Goal: Communication & Community: Answer question/provide support

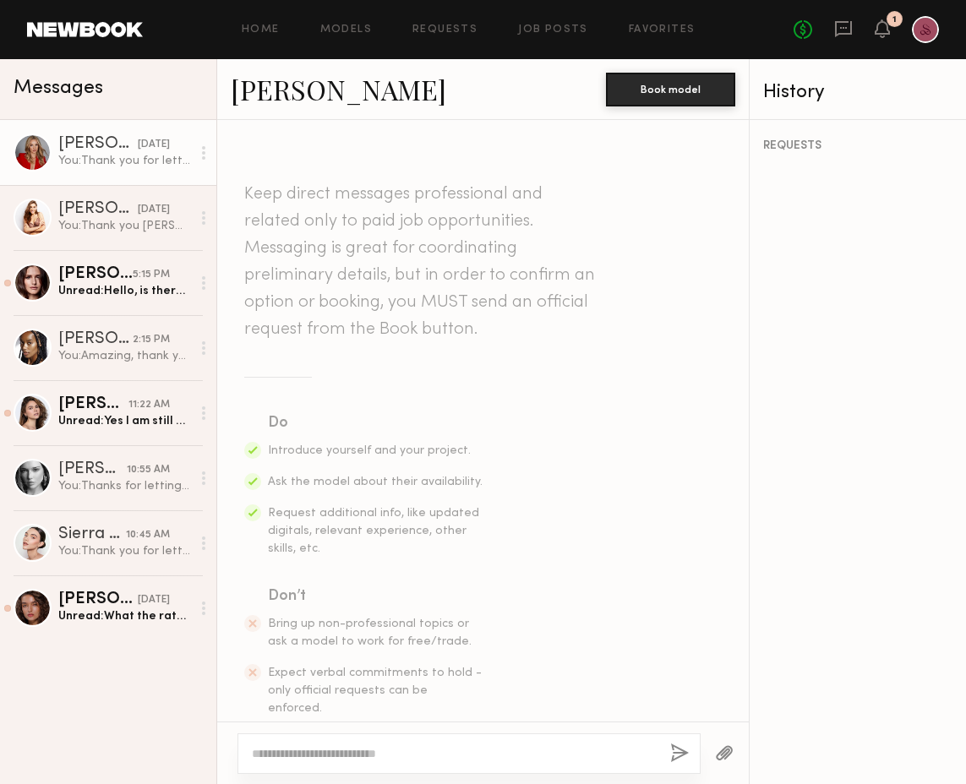
scroll to position [721, 0]
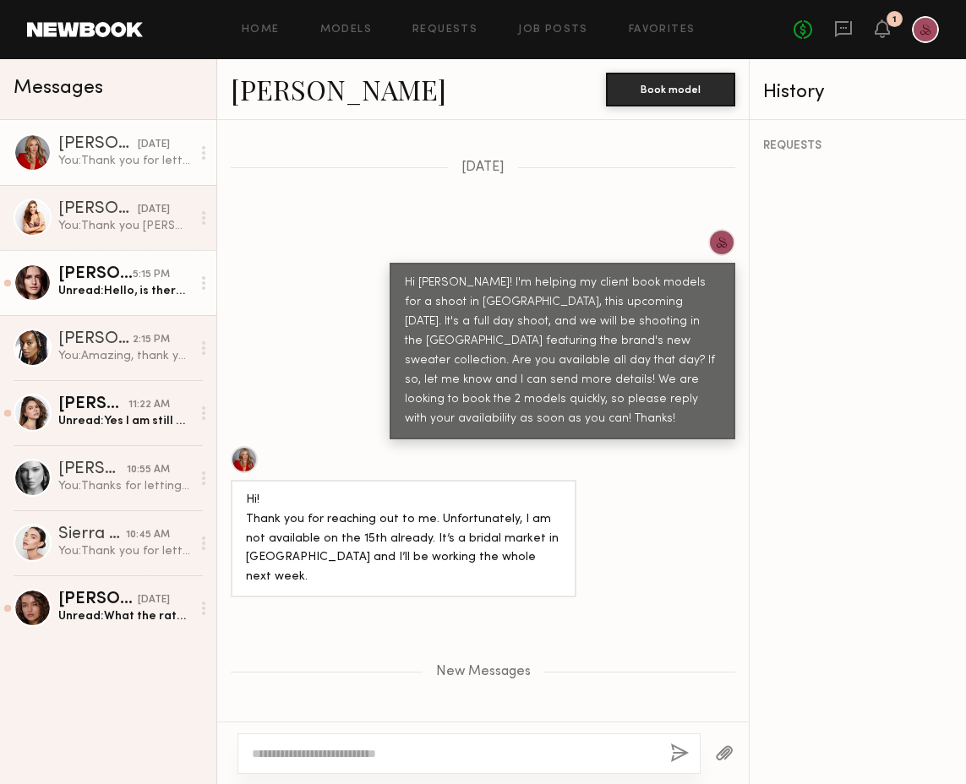
click at [134, 291] on div "Unread: Hello, is there any way to have an answer by the end of the day? I have…" at bounding box center [124, 291] width 133 height 16
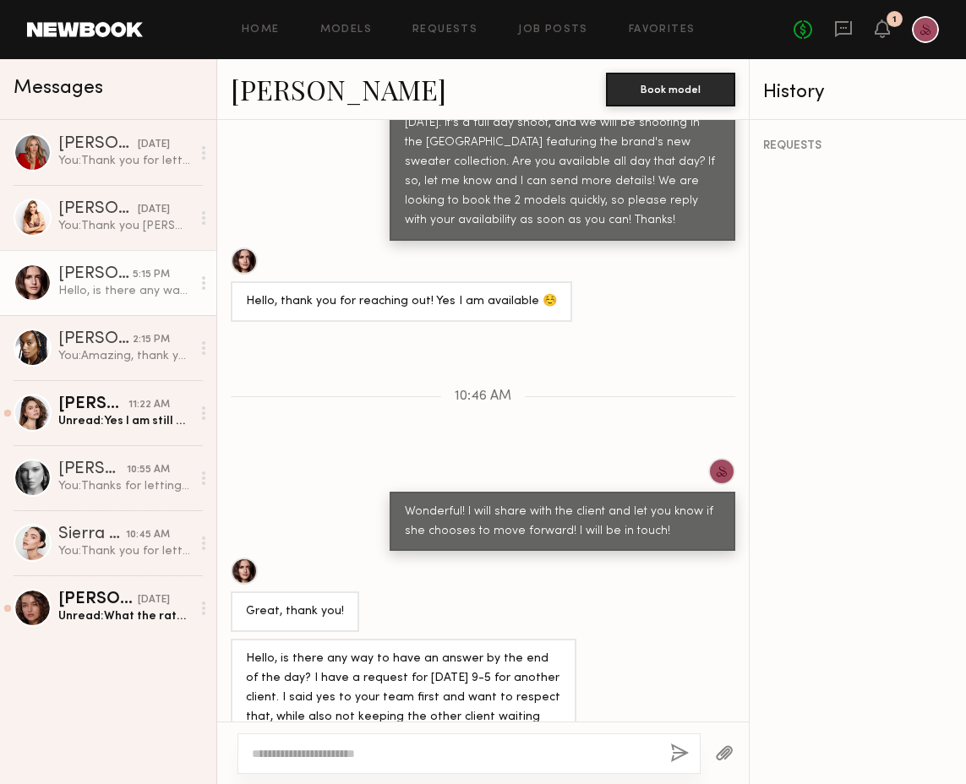
scroll to position [918, 0]
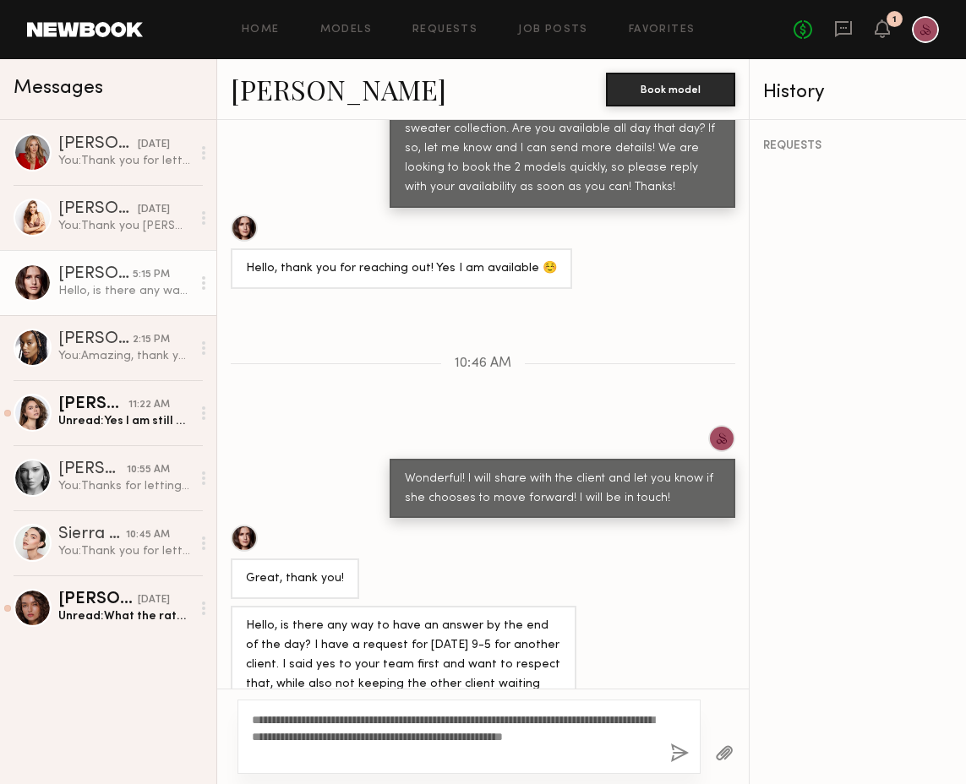
type textarea "**********"
click at [680, 755] on button "button" at bounding box center [679, 753] width 19 height 21
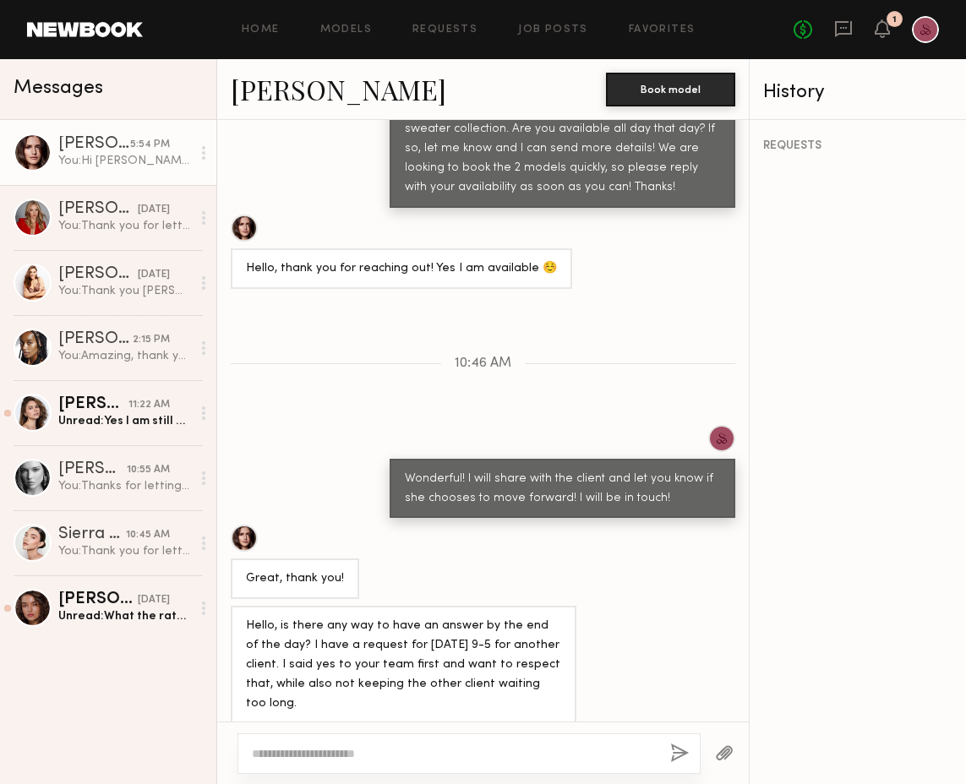
scroll to position [1131, 0]
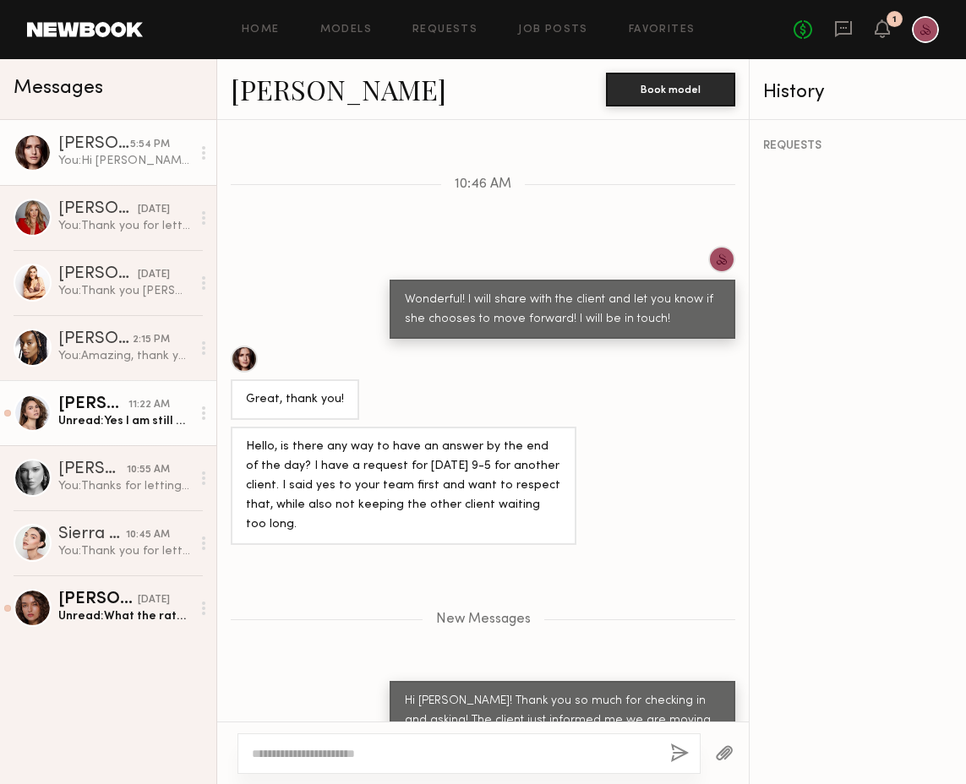
click at [95, 388] on link "[PERSON_NAME] 11:22 AM Unread: Yes I am still available! If there is any way to…" at bounding box center [108, 412] width 216 height 65
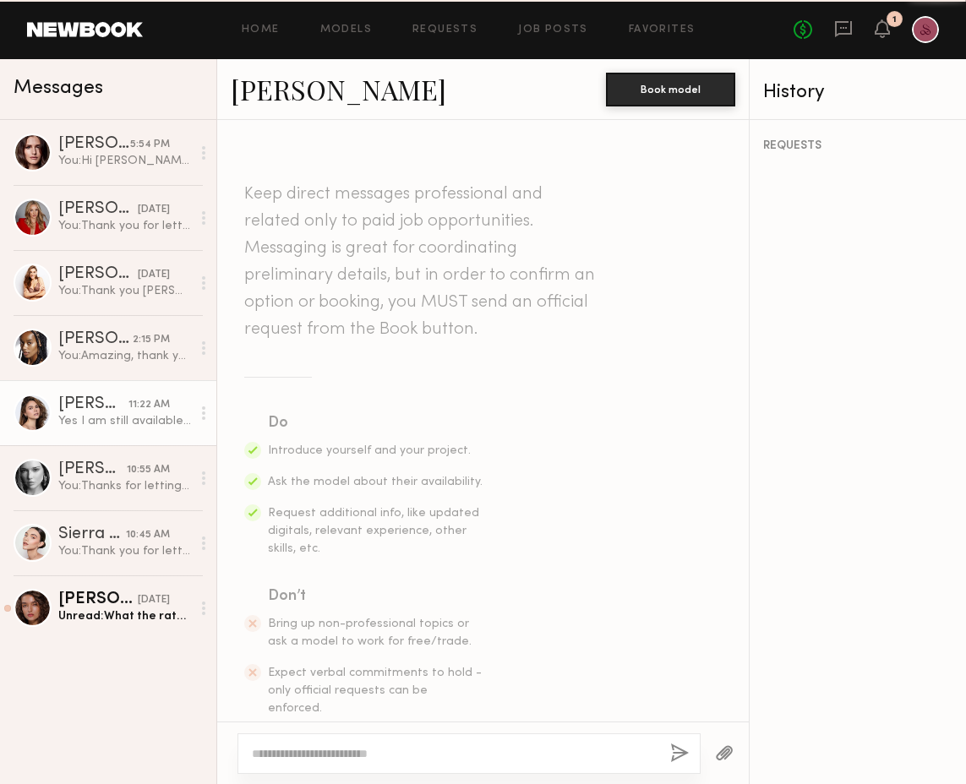
scroll to position [894, 0]
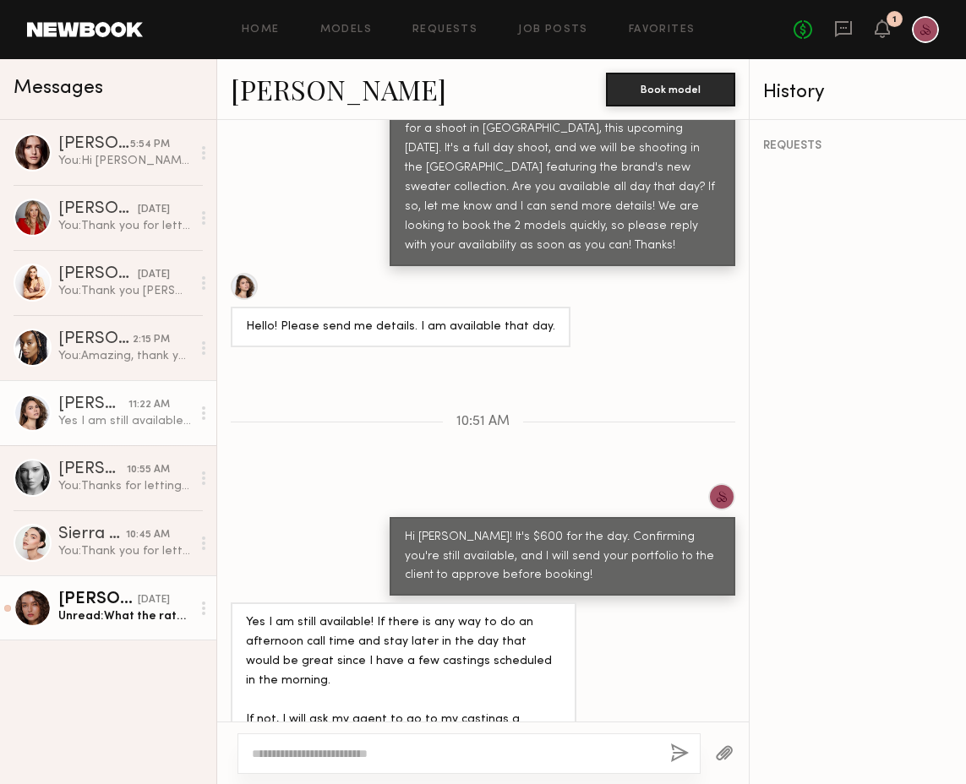
click at [96, 620] on div "Unread: What the rate is?" at bounding box center [124, 616] width 133 height 16
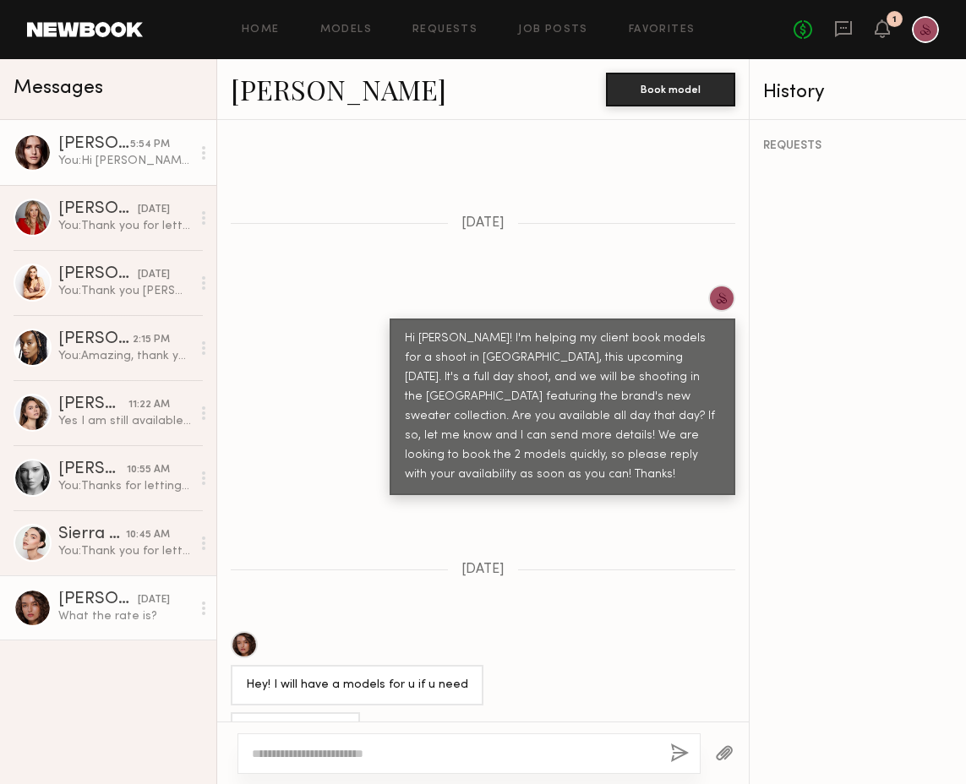
click at [93, 166] on div "You: Hi [PERSON_NAME]! Thank you so much for checking in and asking! The client…" at bounding box center [124, 161] width 133 height 16
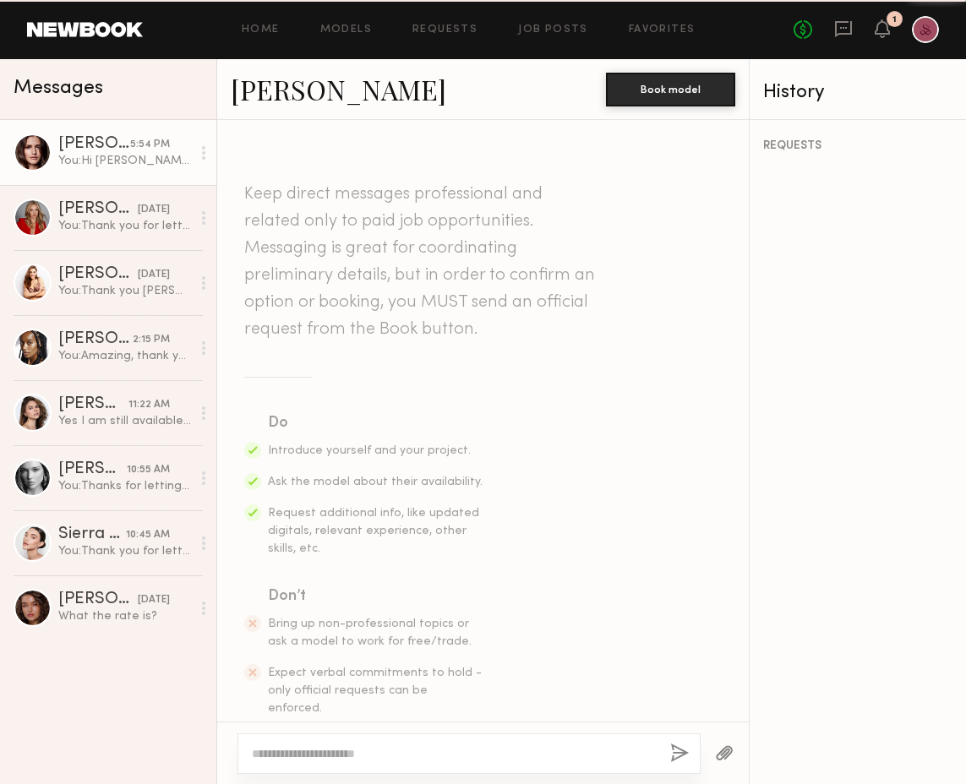
scroll to position [1002, 0]
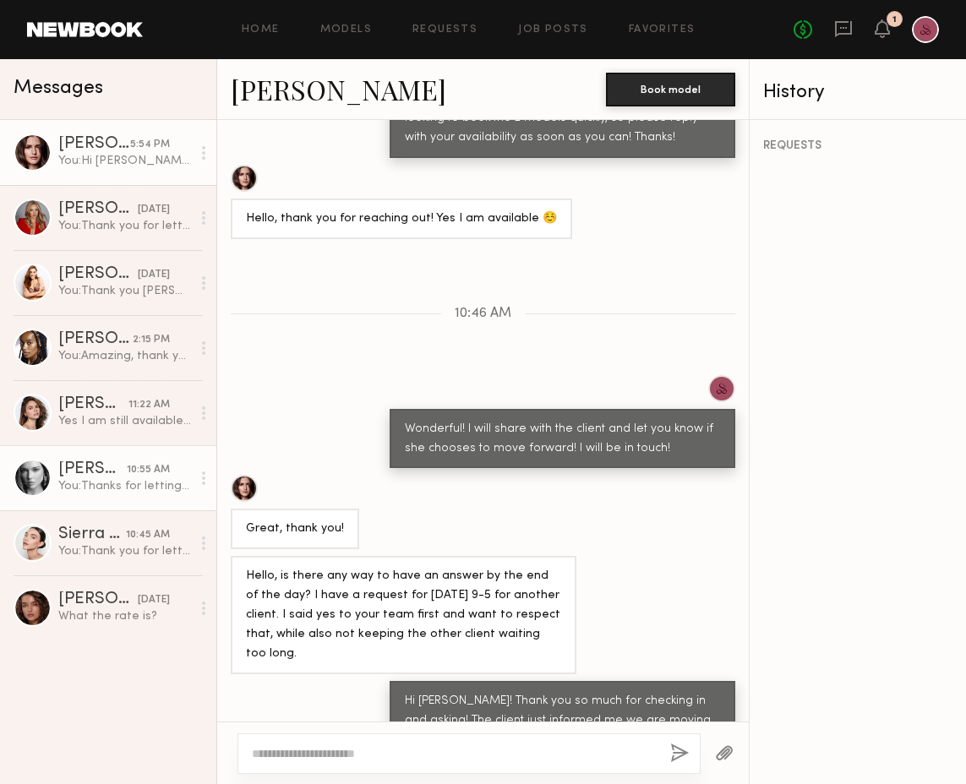
click at [135, 492] on div "You: Thanks for letting me know!" at bounding box center [124, 486] width 133 height 16
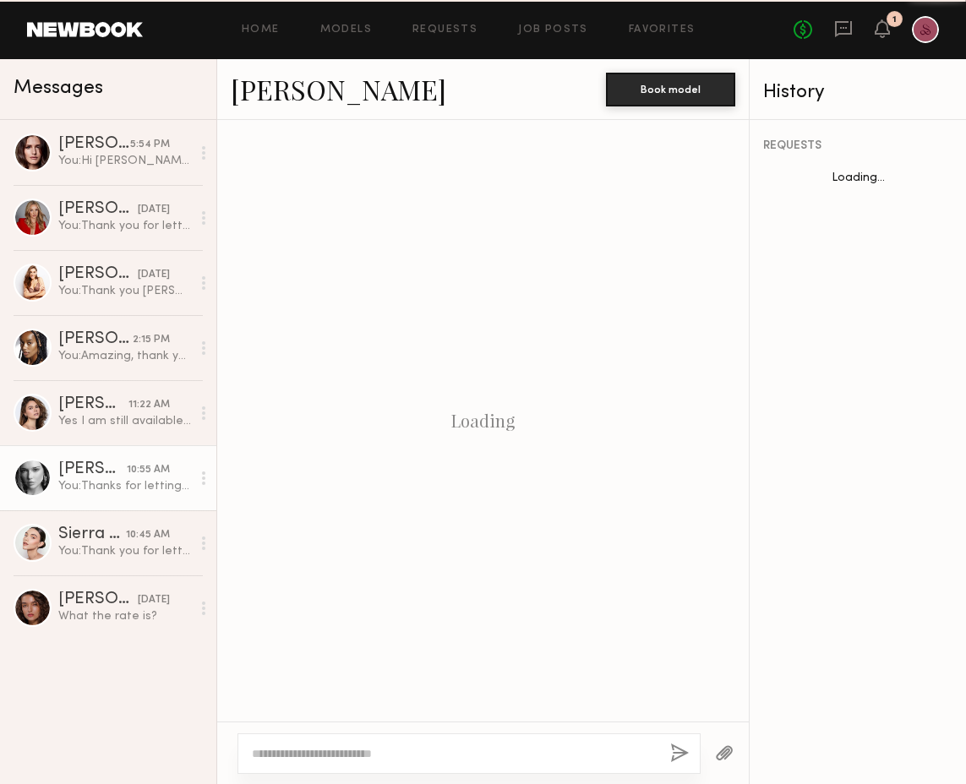
scroll to position [711, 0]
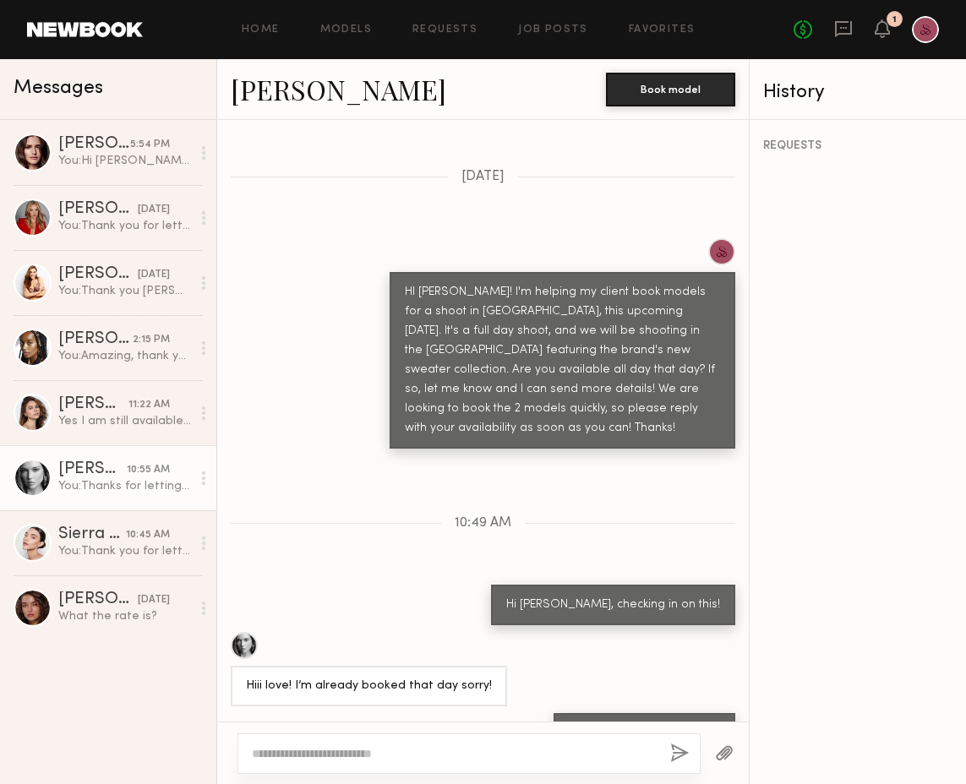
click at [207, 477] on div at bounding box center [203, 478] width 25 height 34
click at [172, 749] on div "[PERSON_NAME] 5:54 PM You: Hi [PERSON_NAME]! Thank you so much for checking in …" at bounding box center [108, 452] width 216 height 664
